Goal: Information Seeking & Learning: Learn about a topic

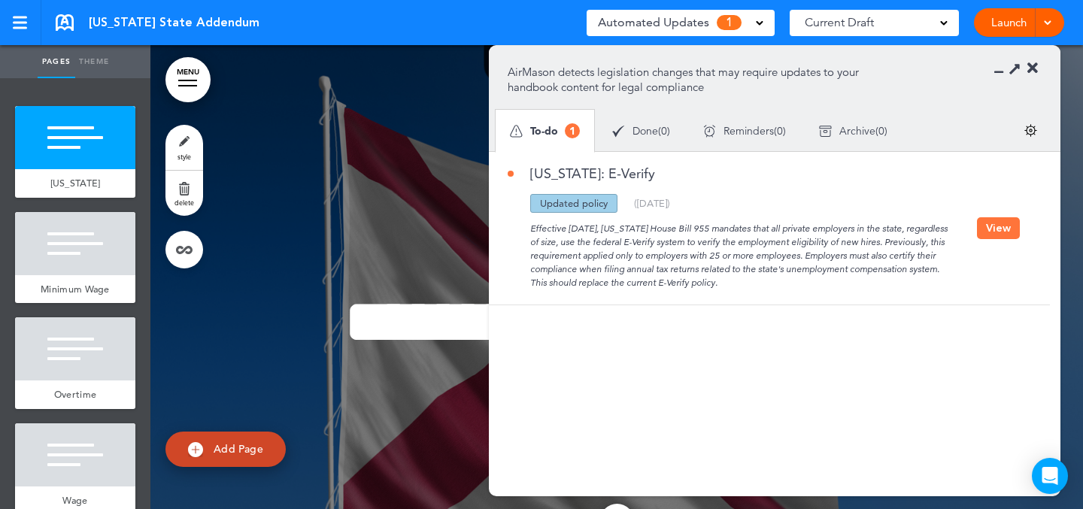
click at [785, 275] on div "Effective [DATE], [US_STATE] House Bill 955 mandates that all private employers…" at bounding box center [743, 251] width 470 height 77
drag, startPoint x: 786, startPoint y: 278, endPoint x: 789, endPoint y: 255, distance: 22.8
click at [789, 255] on div "Effective [DATE], [US_STATE] House Bill 955 mandates that all private employers…" at bounding box center [743, 251] width 470 height 77
click at [783, 279] on div "Effective [DATE], [US_STATE] House Bill 955 mandates that all private employers…" at bounding box center [743, 251] width 470 height 77
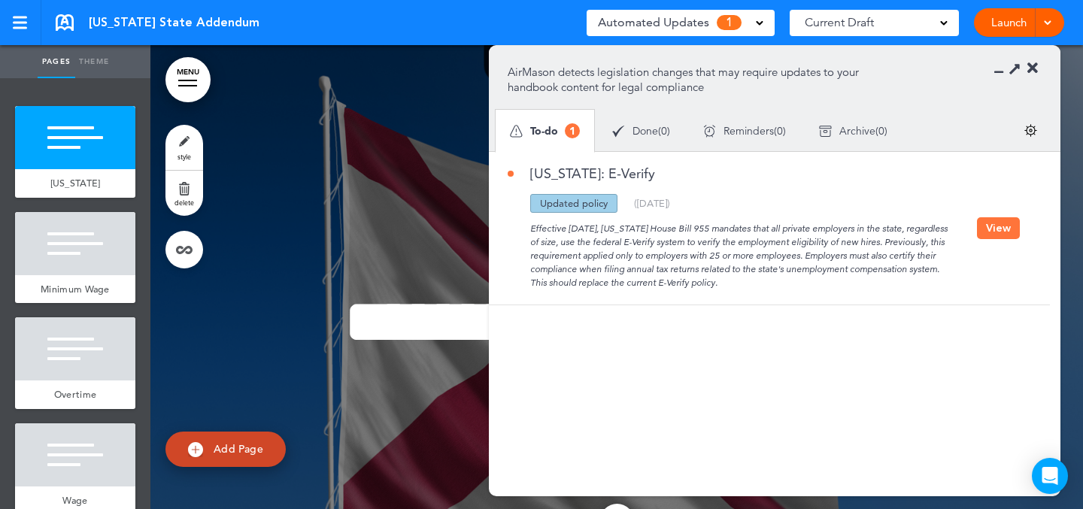
click at [983, 230] on button "View" at bounding box center [998, 228] width 43 height 22
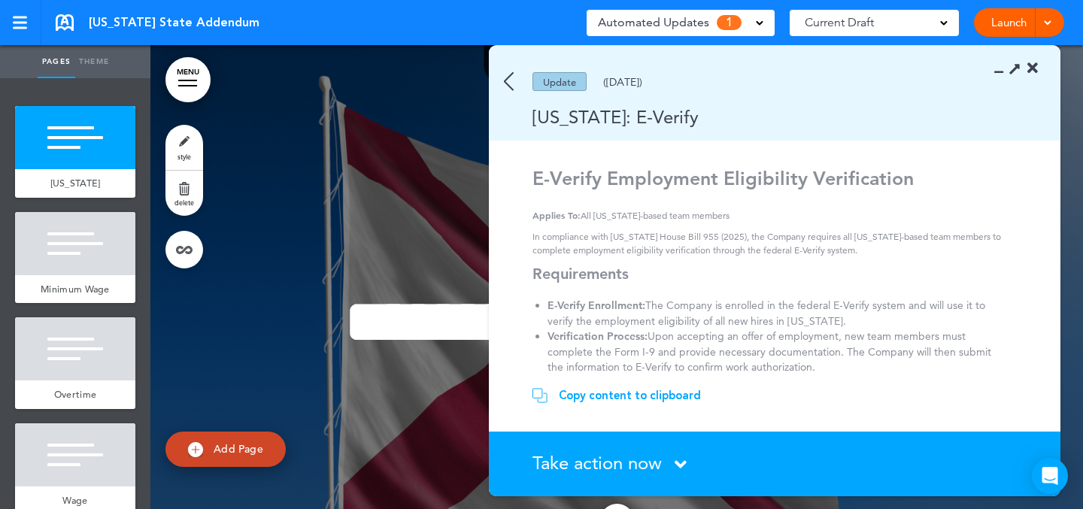
click at [520, 84] on div "Update ([DATE])" at bounding box center [753, 81] width 528 height 19
click at [506, 84] on img at bounding box center [509, 81] width 10 height 19
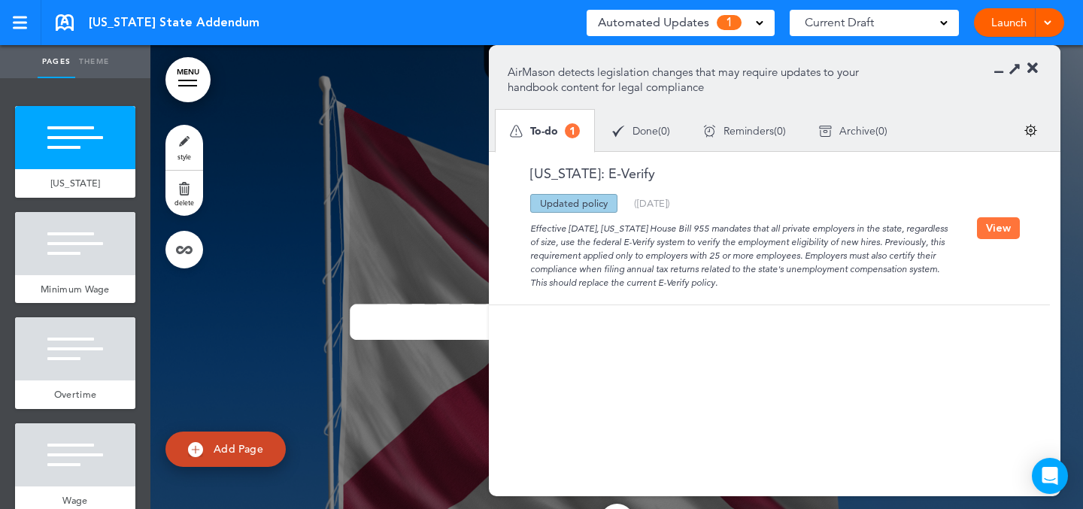
click at [615, 235] on div "Effective [DATE], [US_STATE] House Bill 955 mandates that all private employers…" at bounding box center [743, 251] width 470 height 77
click at [998, 238] on button "View" at bounding box center [998, 228] width 43 height 22
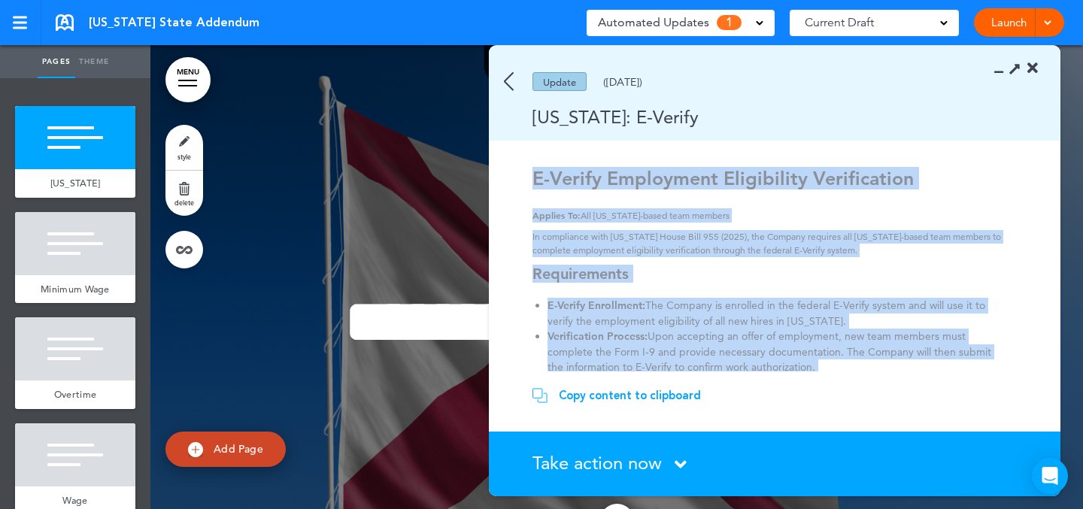
drag, startPoint x: 819, startPoint y: 363, endPoint x: 531, endPoint y: 168, distance: 347.7
click at [531, 168] on section "E-Verify Employment Eligibility Verification Applies To: All [US_STATE]-based t…" at bounding box center [769, 269] width 561 height 205
copy div "L-Ipsumd Sitametcon Adipiscinge Seddoeiusmod Tempori Ut: Lab Etdolor-magna aliq…"
